Goal: Task Accomplishment & Management: Use online tool/utility

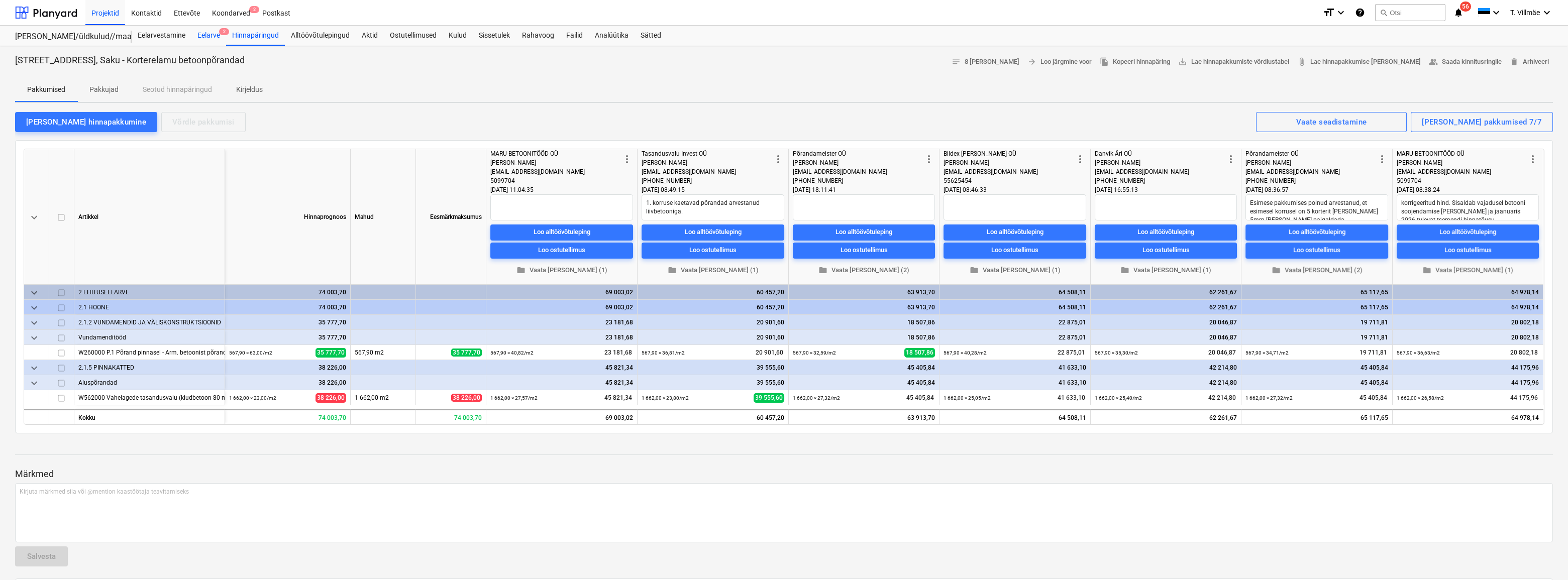
click at [206, 36] on div "Eelarve 2" at bounding box center [209, 36] width 35 height 20
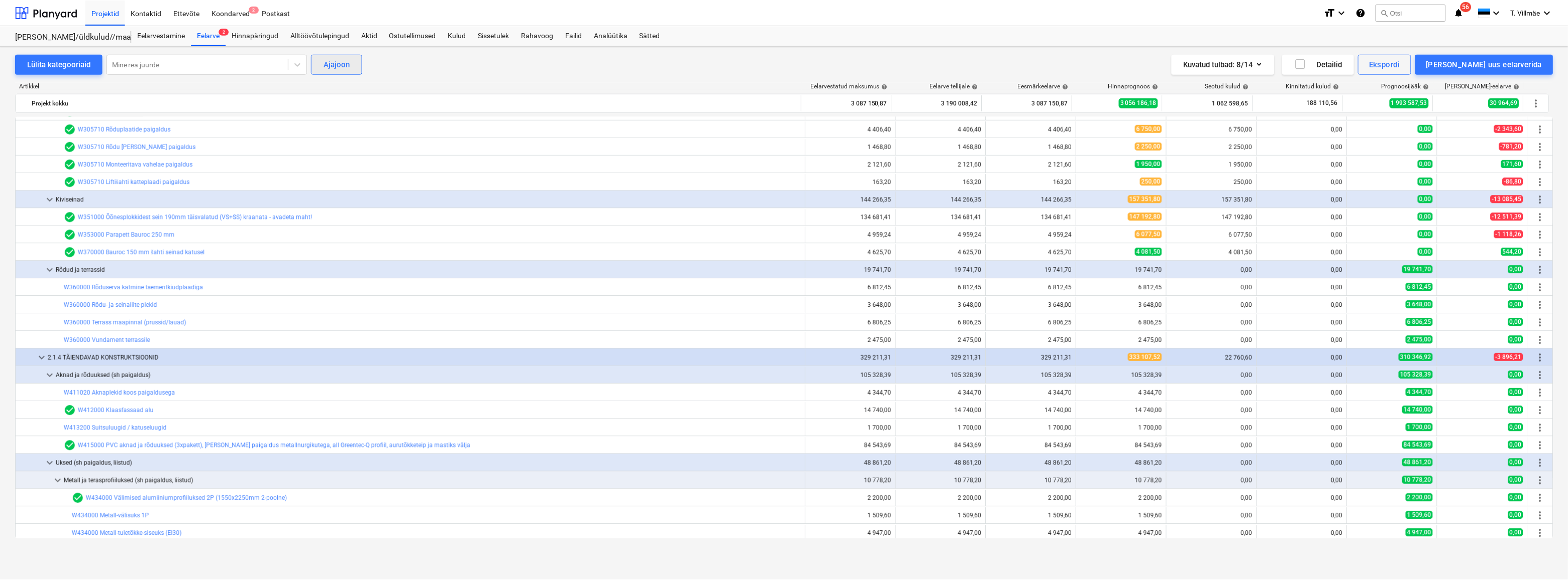
scroll to position [2062, 0]
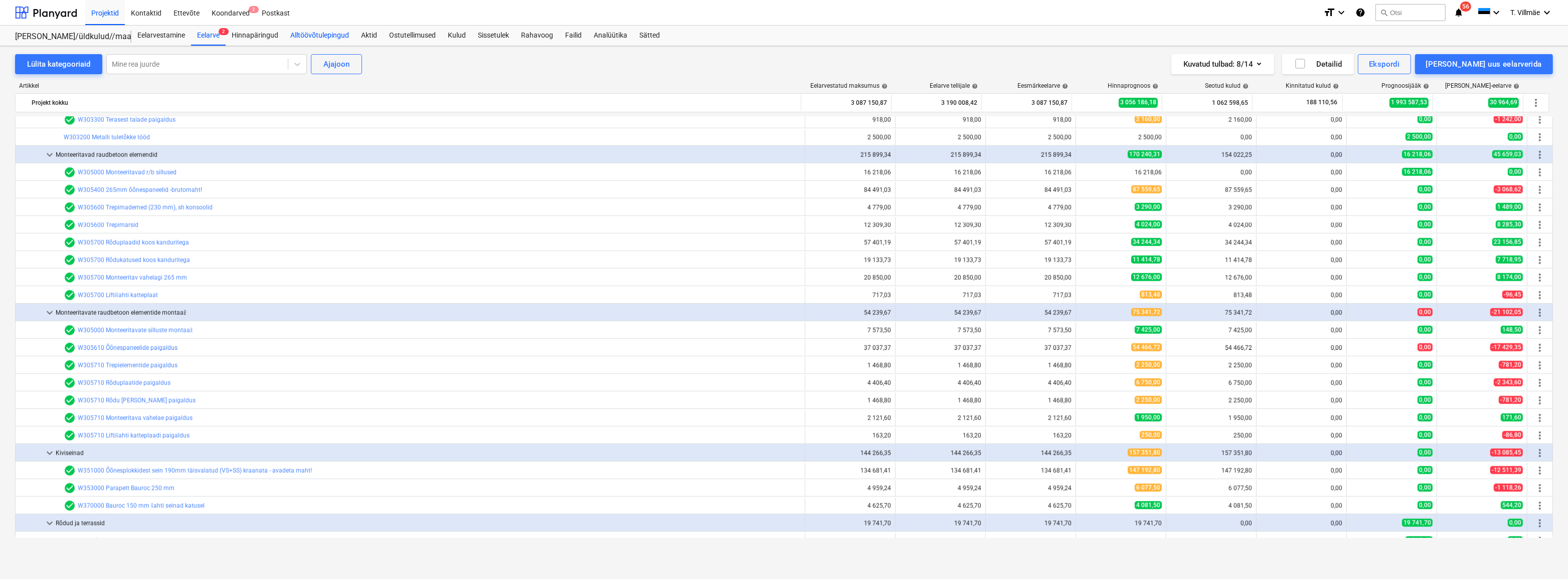
click at [314, 35] on div "Alltöövõtulepingud" at bounding box center [319, 36] width 71 height 20
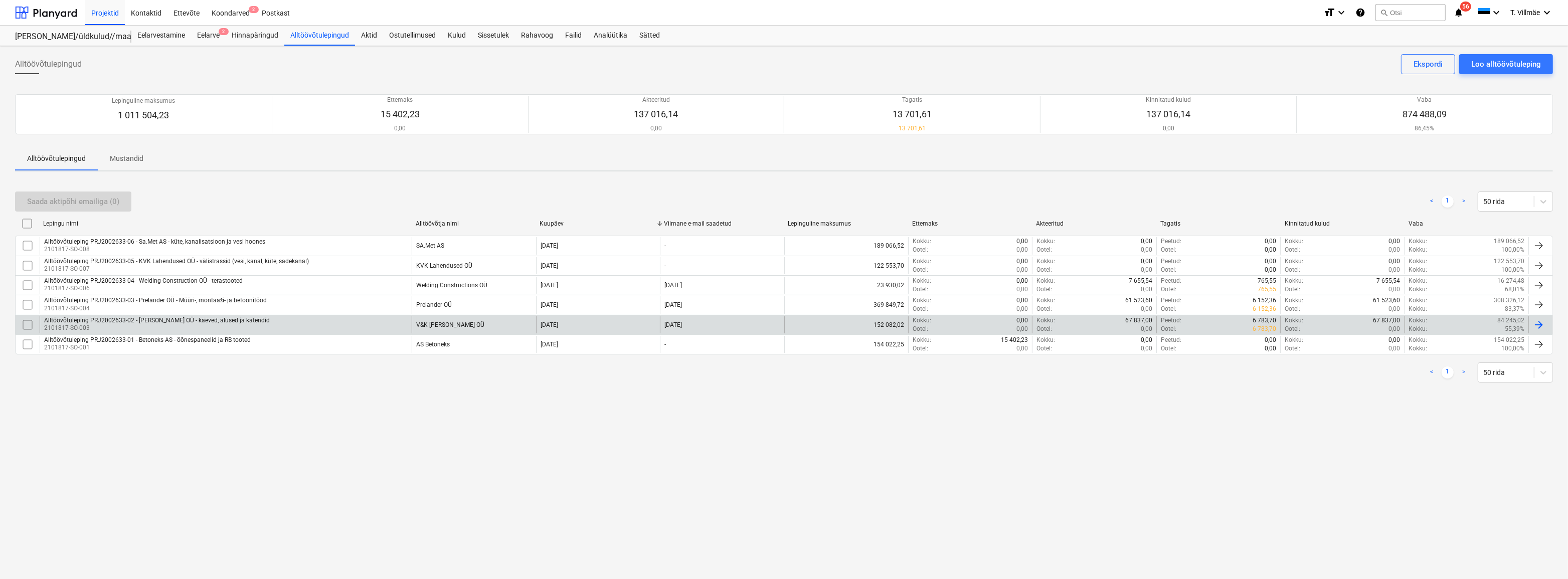
click at [150, 319] on div "Alltöövõtuleping PRJ2002633-02 - [PERSON_NAME] OÜ - kaeved, alused ja katendid" at bounding box center [156, 319] width 226 height 7
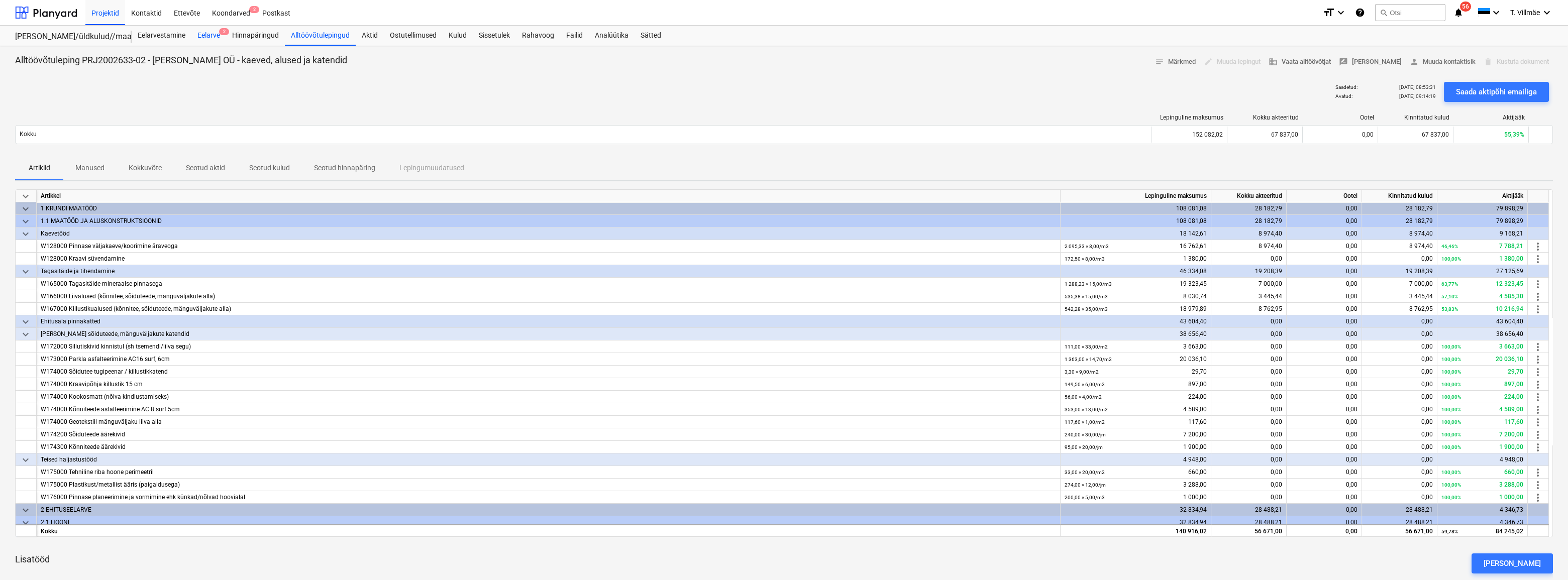
click at [209, 35] on div "Eelarve 2" at bounding box center [209, 36] width 35 height 20
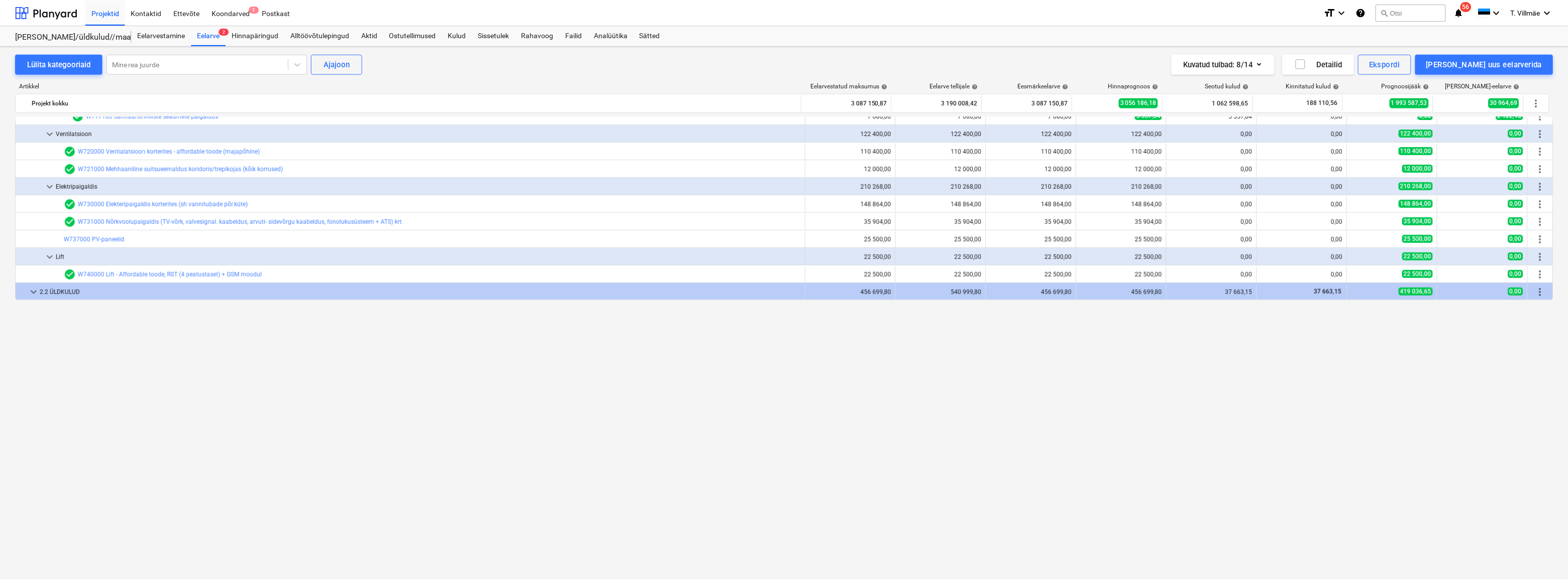
scroll to position [4480, 0]
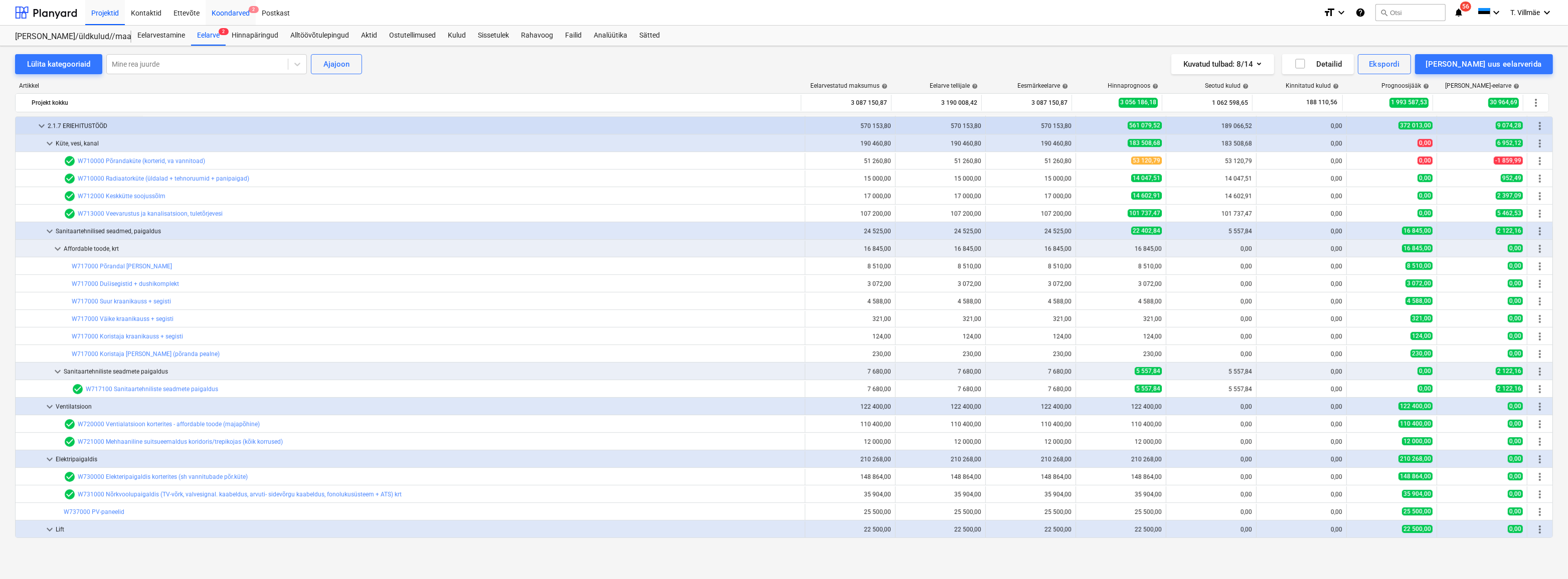
click at [230, 15] on div "Koondarved 2" at bounding box center [231, 12] width 50 height 26
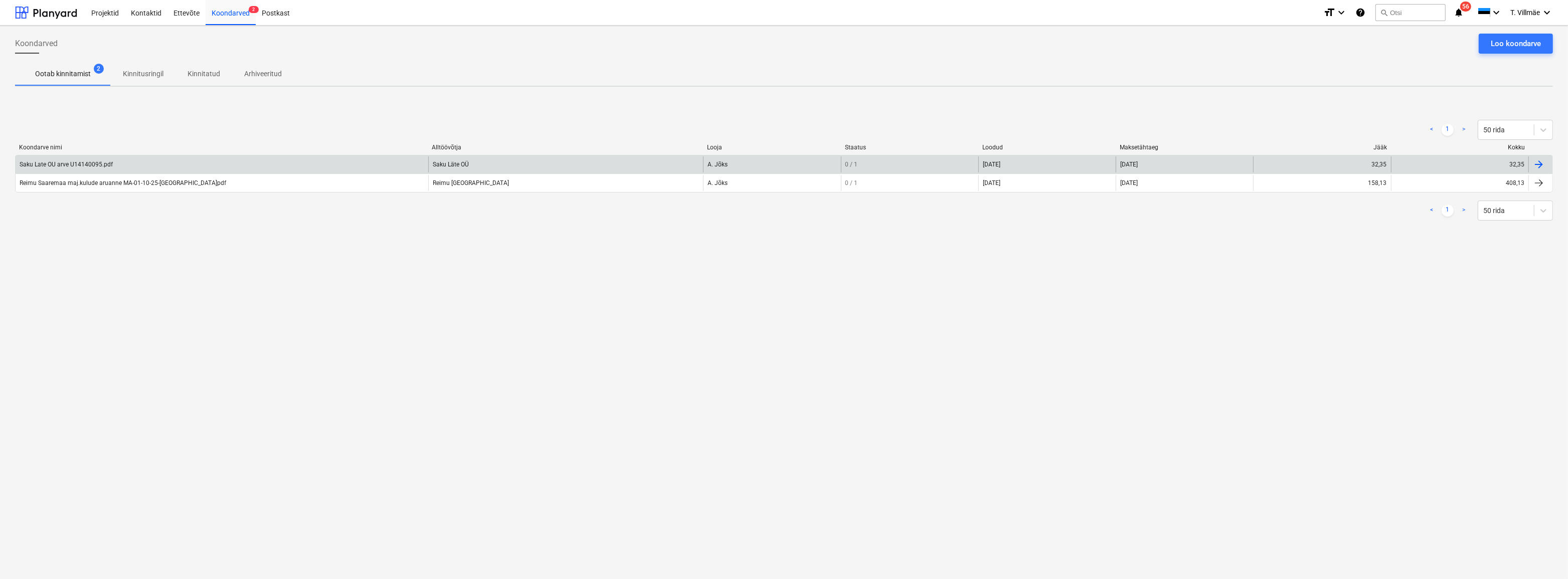
click at [62, 166] on div "Saku Late OU arve U14140095.pdf" at bounding box center [66, 164] width 93 height 7
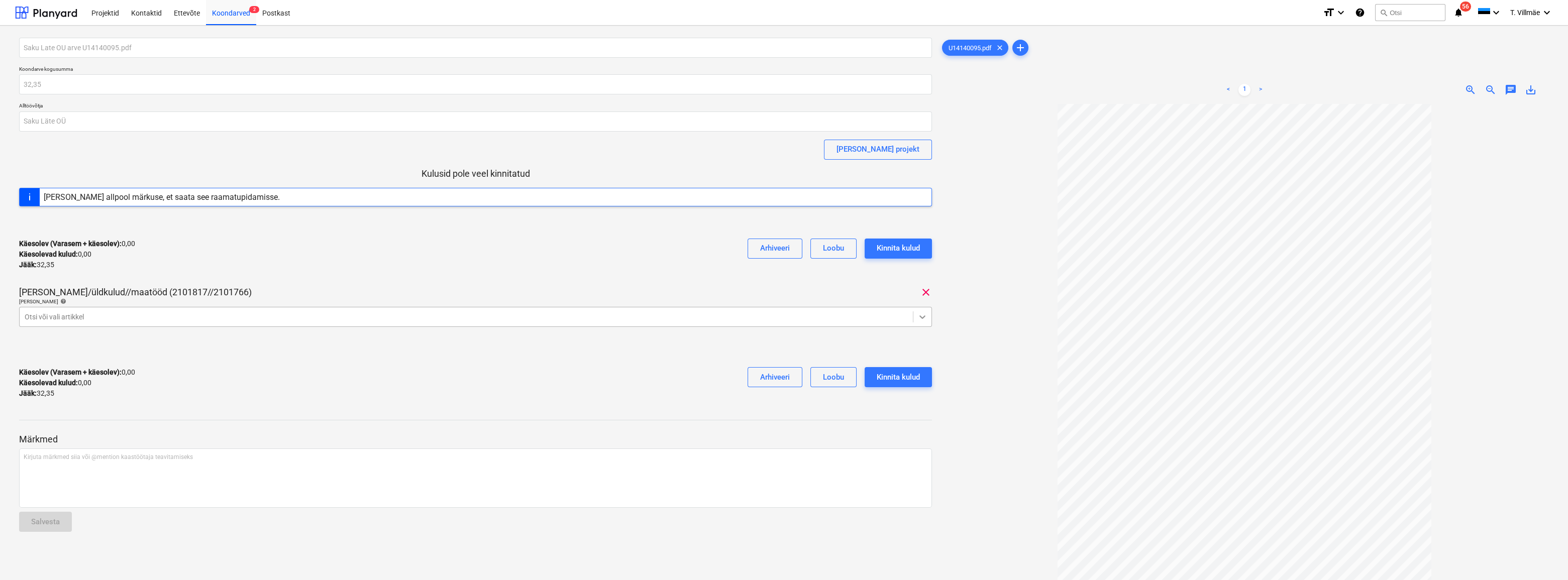
click at [924, 318] on icon at bounding box center [922, 316] width 10 height 10
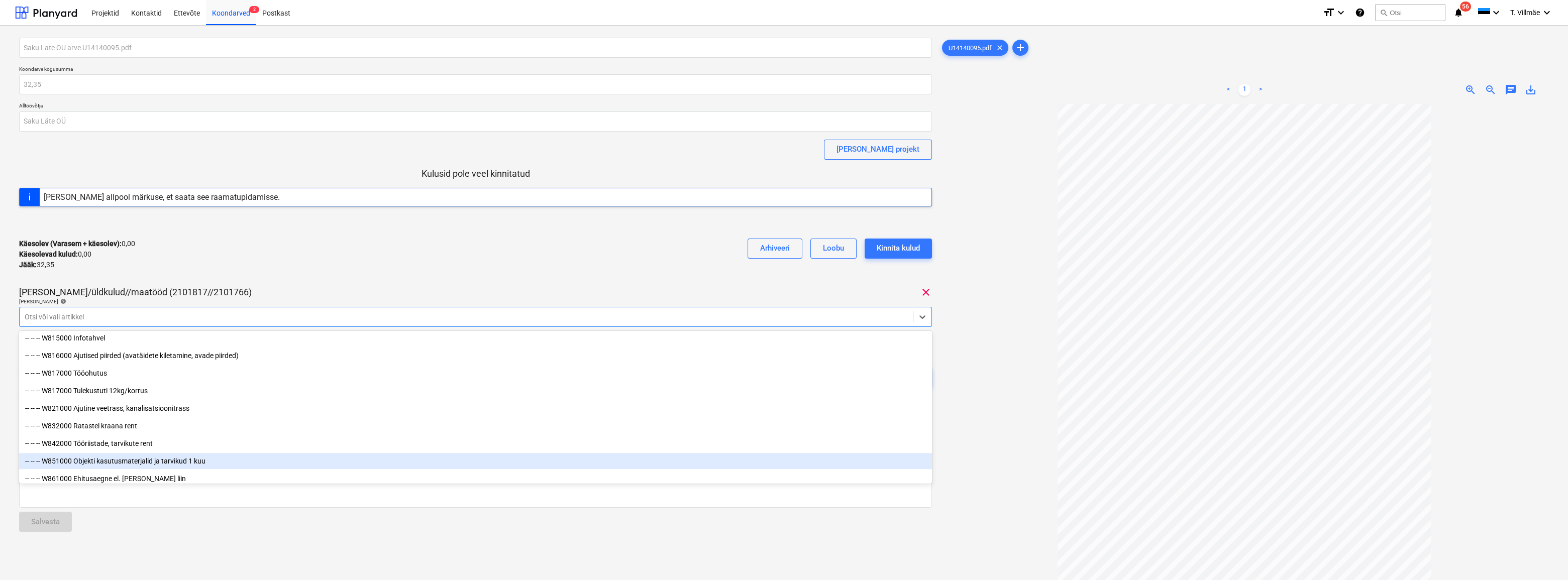
scroll to position [5293, 0]
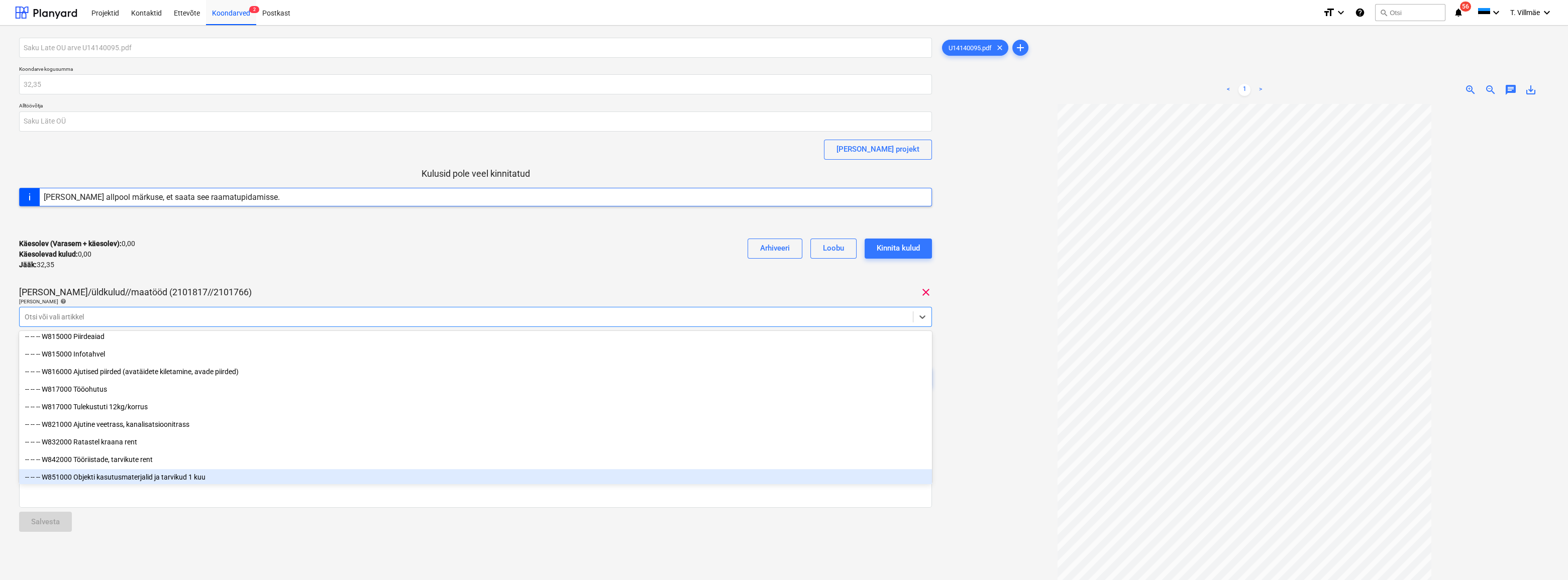
click at [166, 477] on div "-- -- -- W851000 Objekti kasutusmaterjalid ja tarvikud 1 kuu" at bounding box center [475, 477] width 913 height 16
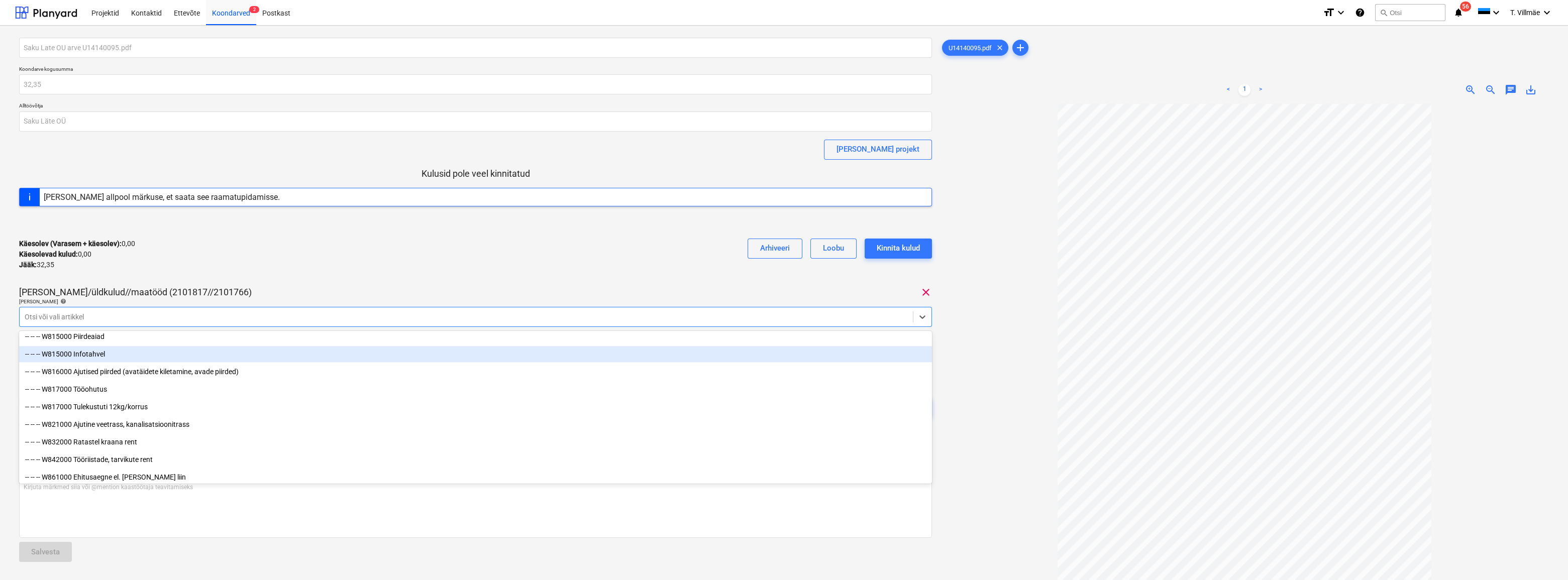
click at [313, 244] on div "Käesolev (Varasem + käesolev) : 0,00 Käesolevad kulud : 0,00 Jääk : 32,35 Arhiv…" at bounding box center [475, 254] width 913 height 48
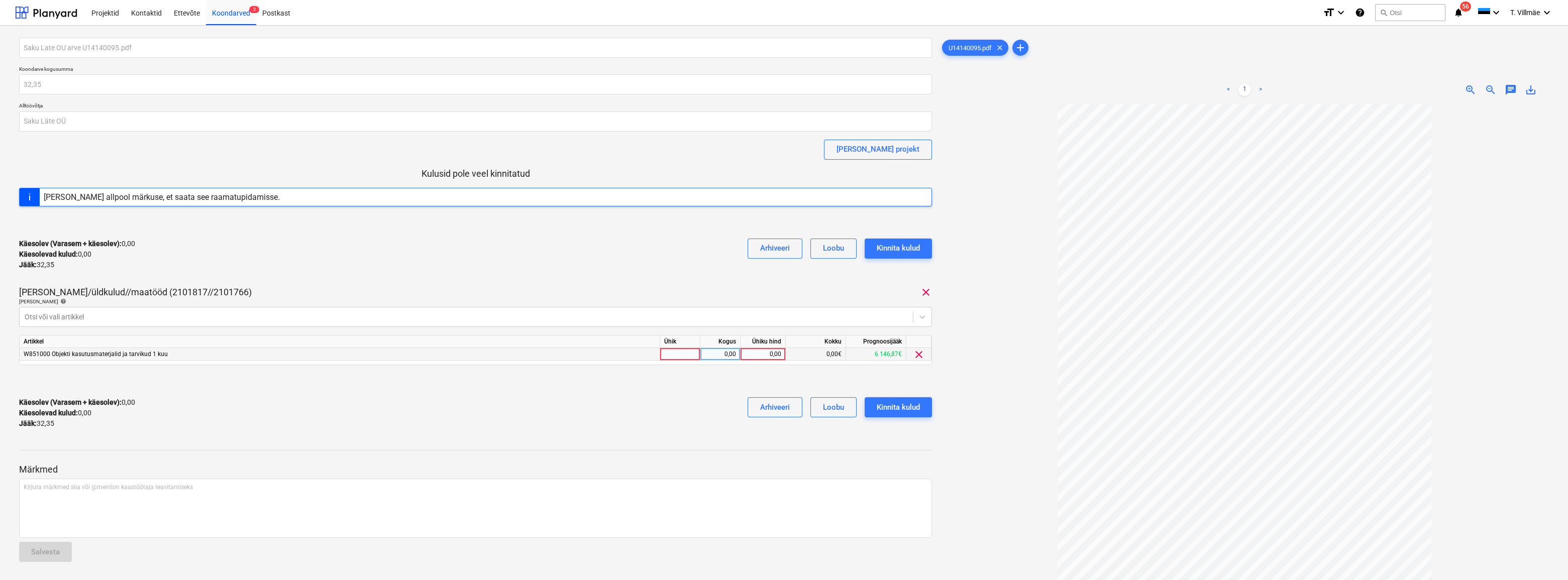
click at [689, 357] on div at bounding box center [680, 354] width 40 height 13
type input "kmpl"
click at [714, 357] on div "0,00" at bounding box center [720, 354] width 32 height 13
click at [765, 355] on div "0,00" at bounding box center [763, 354] width 37 height 13
type input "32,35"
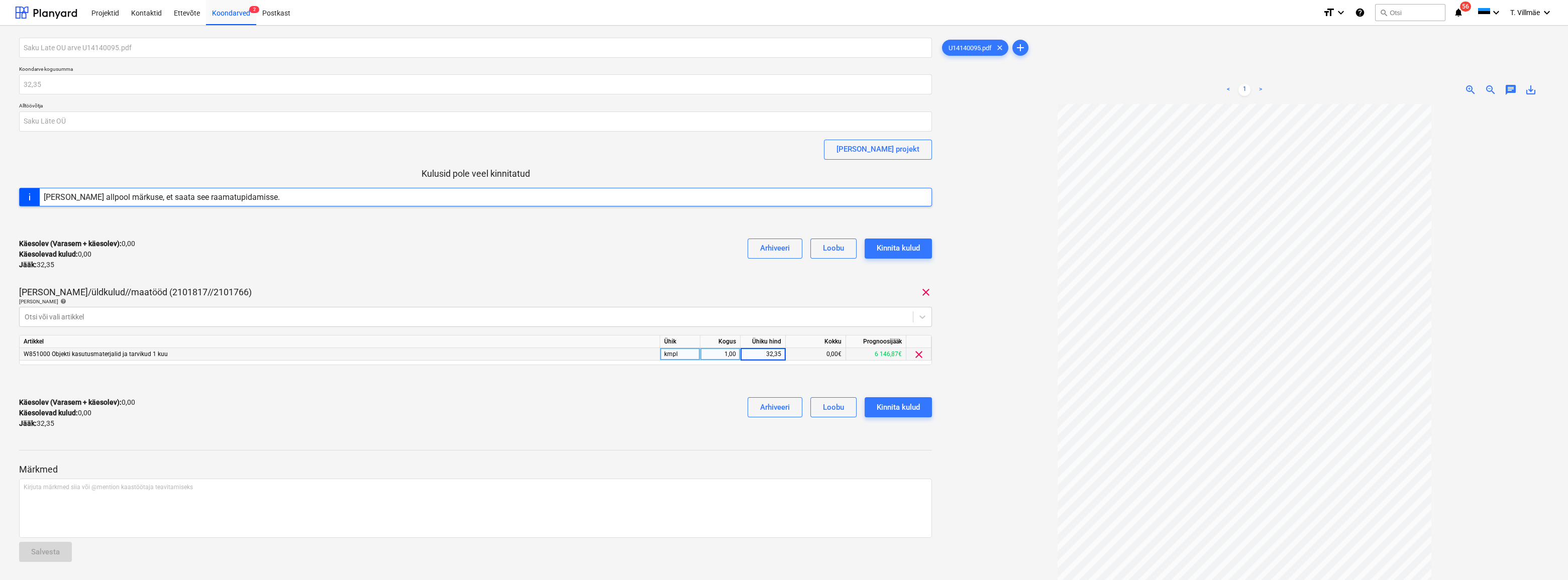
click at [672, 410] on div "Käesolev (Varasem + käesolev) : 0,00 Käesolevad kulud : 0,00 Jääk : 32,35 Arhiv…" at bounding box center [475, 413] width 913 height 48
click at [910, 407] on div "Kinnita kulud" at bounding box center [898, 407] width 43 height 13
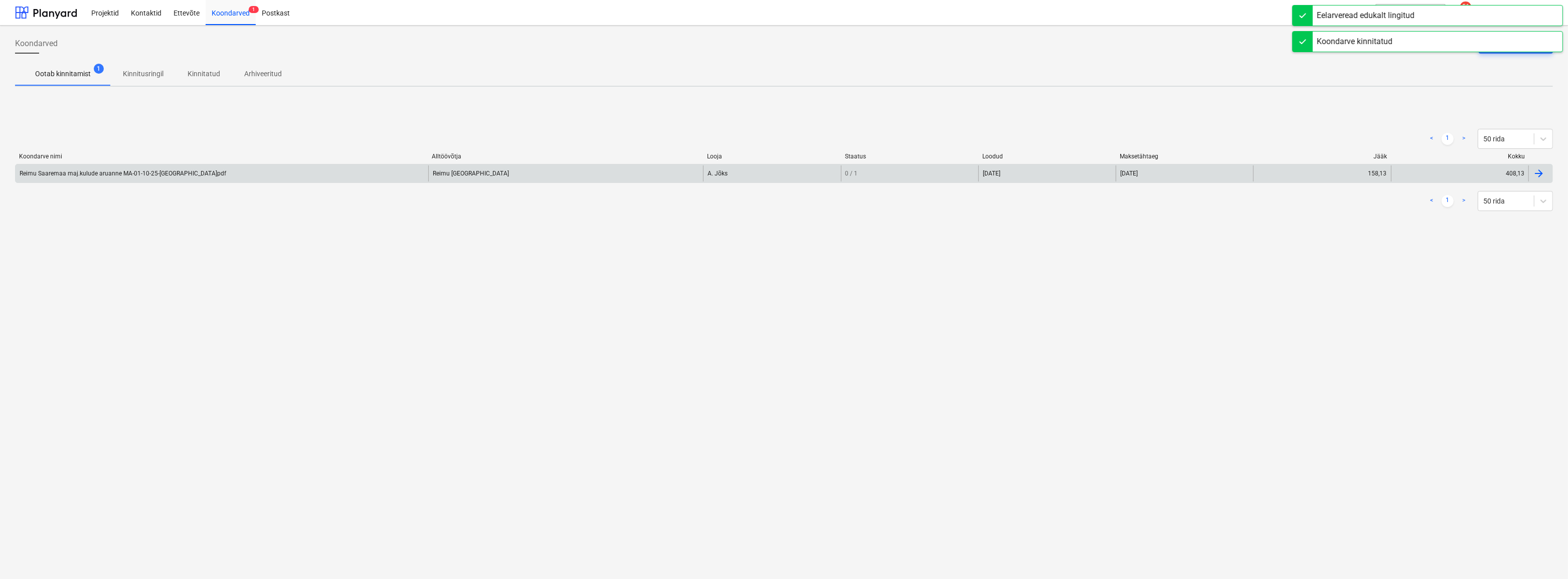
click at [99, 170] on div "Reimu Saaremaa maj.kulude aruanne MA-01-10-25-[GEOGRAPHIC_DATA]pdf" at bounding box center [123, 173] width 207 height 7
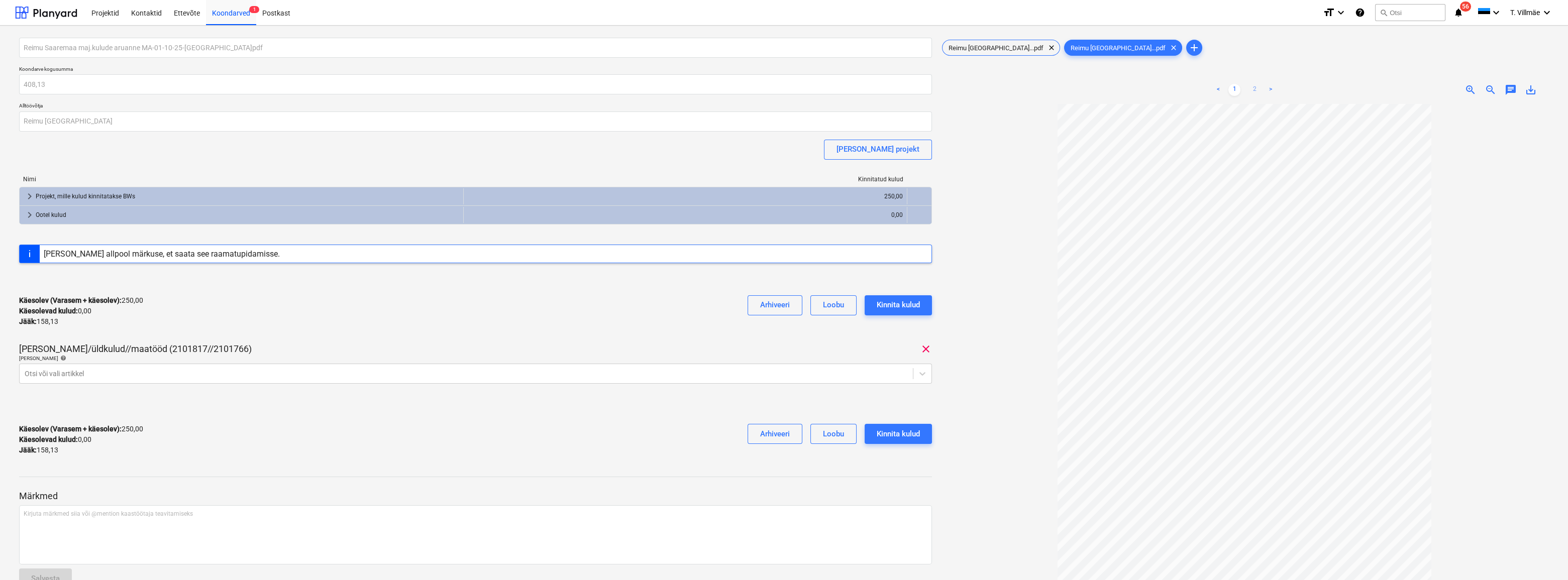
click at [1254, 91] on link "2" at bounding box center [1255, 90] width 12 height 12
click at [914, 372] on icon at bounding box center [917, 373] width 6 height 4
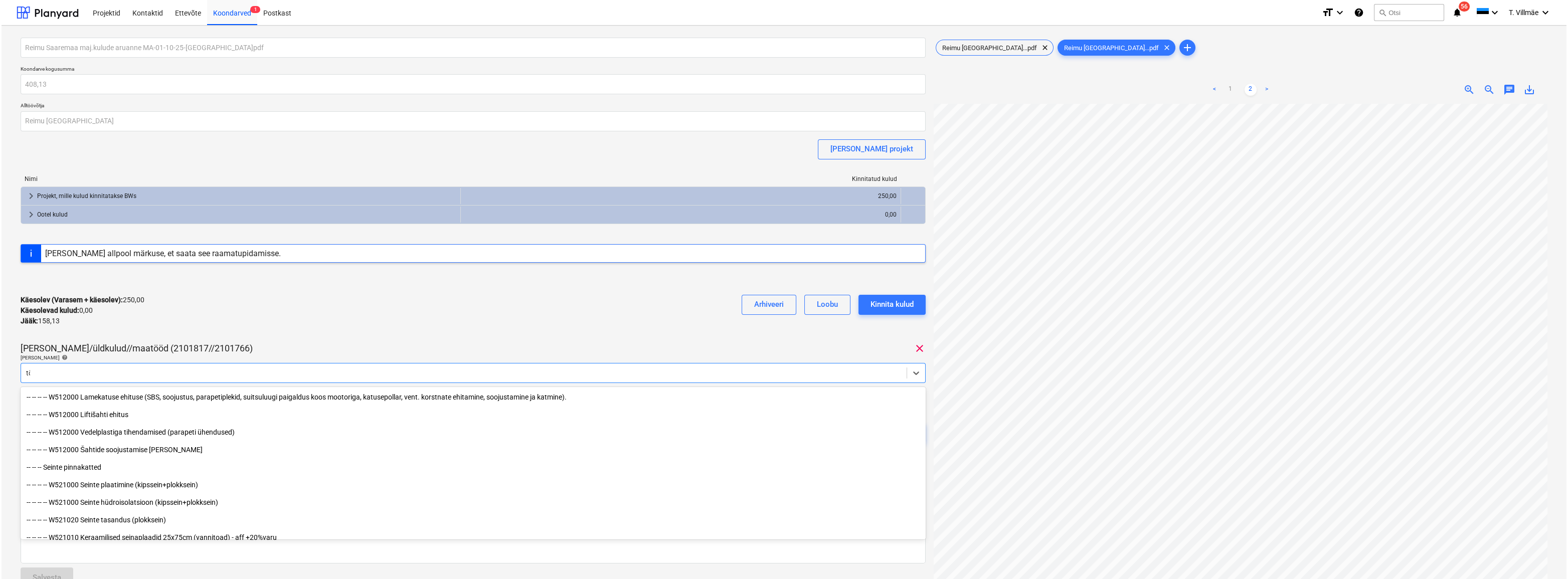
scroll to position [341, 0]
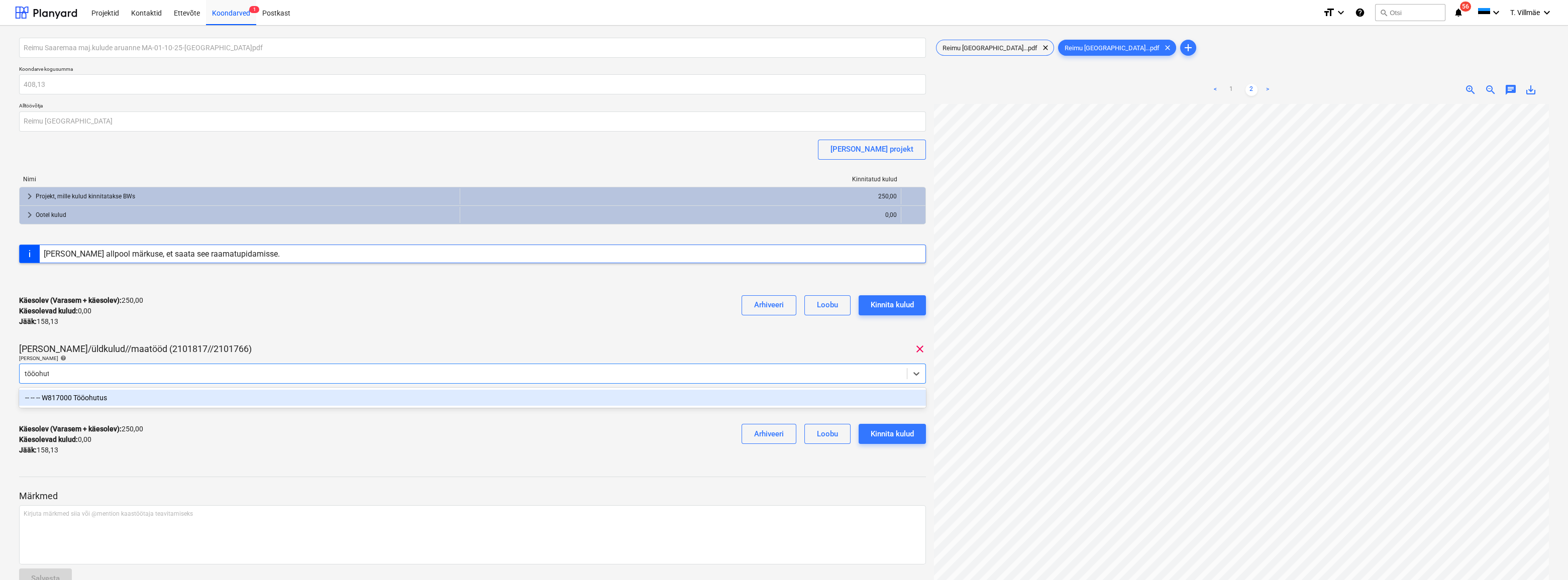
type input "tööohutu"
click at [101, 398] on div "-- -- -- W817000 Tööohutus" at bounding box center [472, 397] width 907 height 16
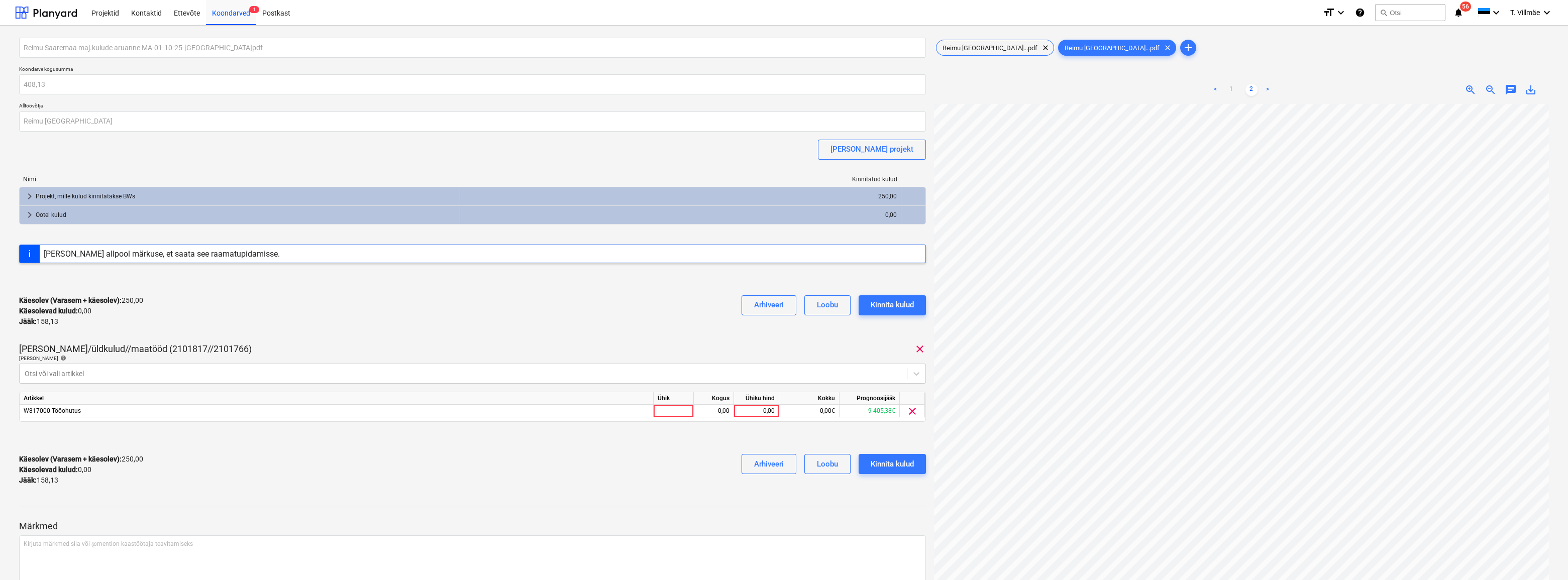
click at [673, 319] on div "Käesolev (Varasem + käesolev) : 250,00 Käesolevad kulud : 0,00 Jääk : 158,13 Ar…" at bounding box center [472, 311] width 907 height 48
click at [681, 409] on div at bounding box center [673, 410] width 40 height 13
type input "kmpl"
click at [722, 412] on div "0,00" at bounding box center [714, 410] width 32 height 13
type input "1"
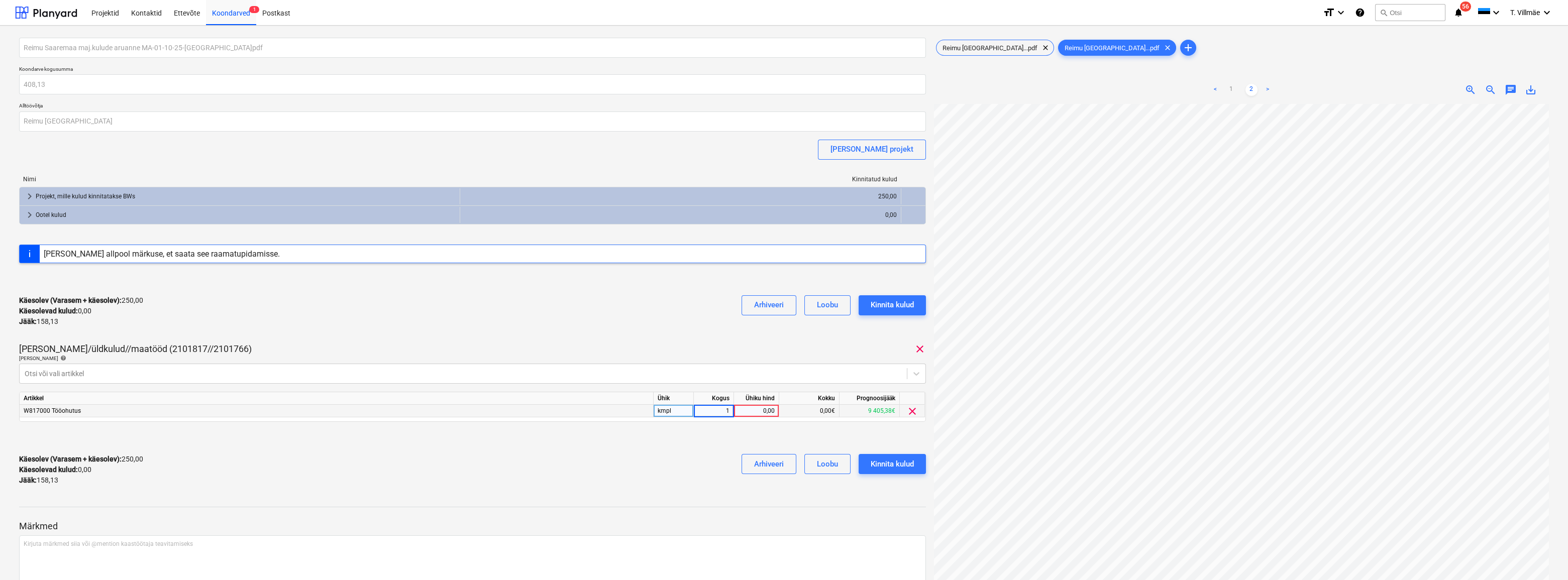
click at [750, 411] on div "0,00" at bounding box center [756, 410] width 37 height 13
type input "158,13"
click at [652, 464] on div "Käesolev (Varasem + käesolev) : 408,13 Käesolevad kulud : 158,13 Jääk : 0,00 Ar…" at bounding box center [472, 469] width 907 height 48
click at [886, 465] on div "Kinnita kulud" at bounding box center [892, 464] width 43 height 13
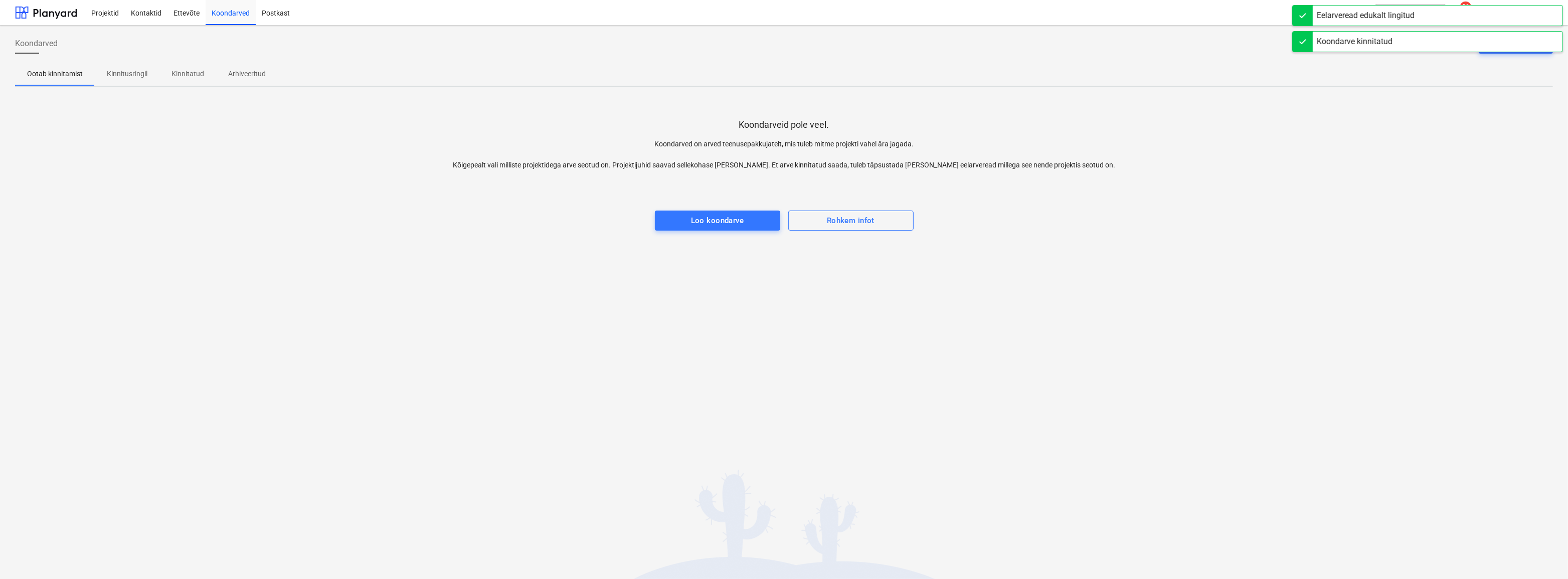
click at [968, 61] on div "Ootab kinnitamist Kinnitusringil Kinnitatud Arhiveeritud" at bounding box center [784, 74] width 1538 height 24
click at [828, 105] on div "Koondarveid pole veel. Koondarved on arved teenusepakkujatelt, mis tuleb mitme …" at bounding box center [784, 170] width 1538 height 150
